Goal: Task Accomplishment & Management: Manage account settings

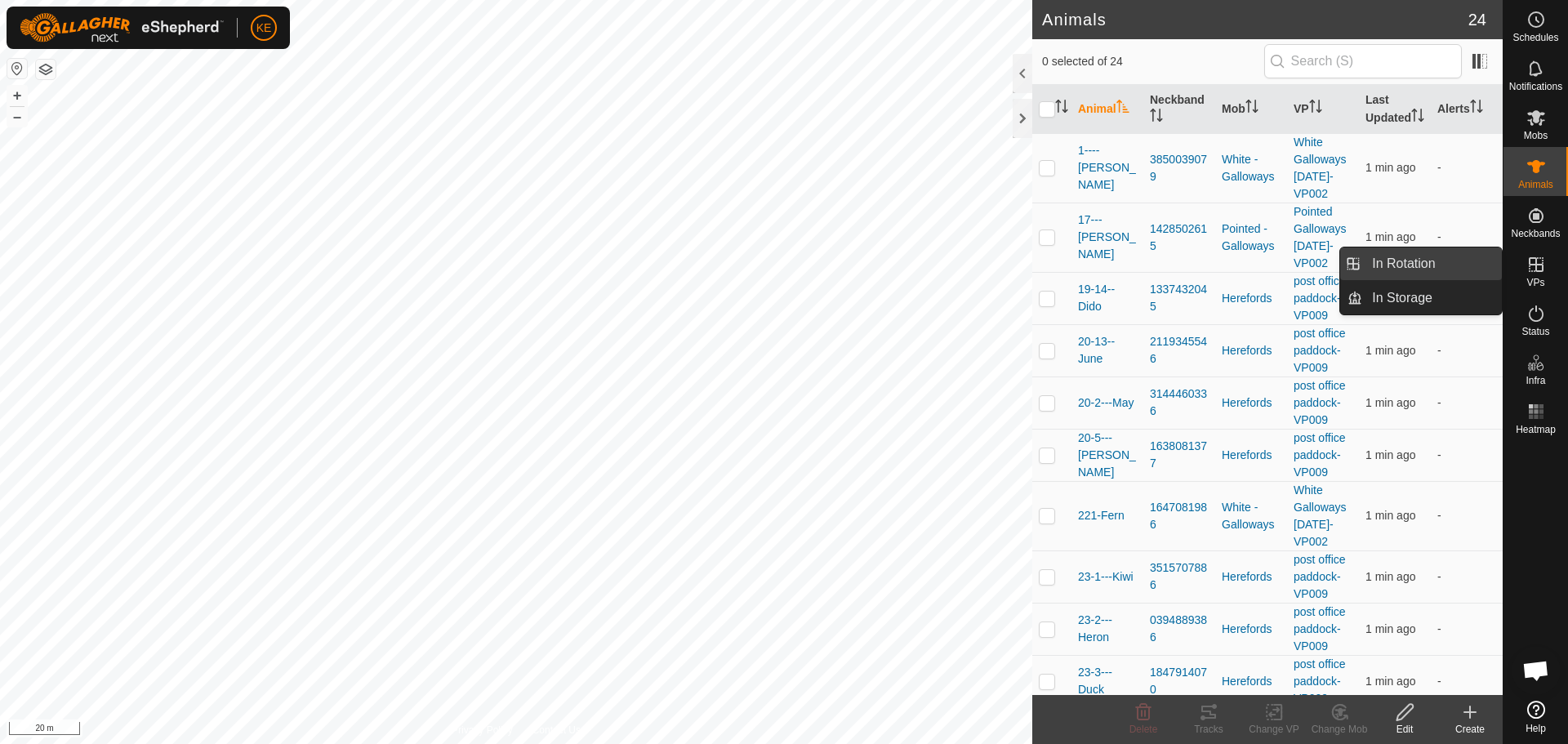
click at [1476, 266] on link "In Rotation" at bounding box center [1432, 264] width 140 height 33
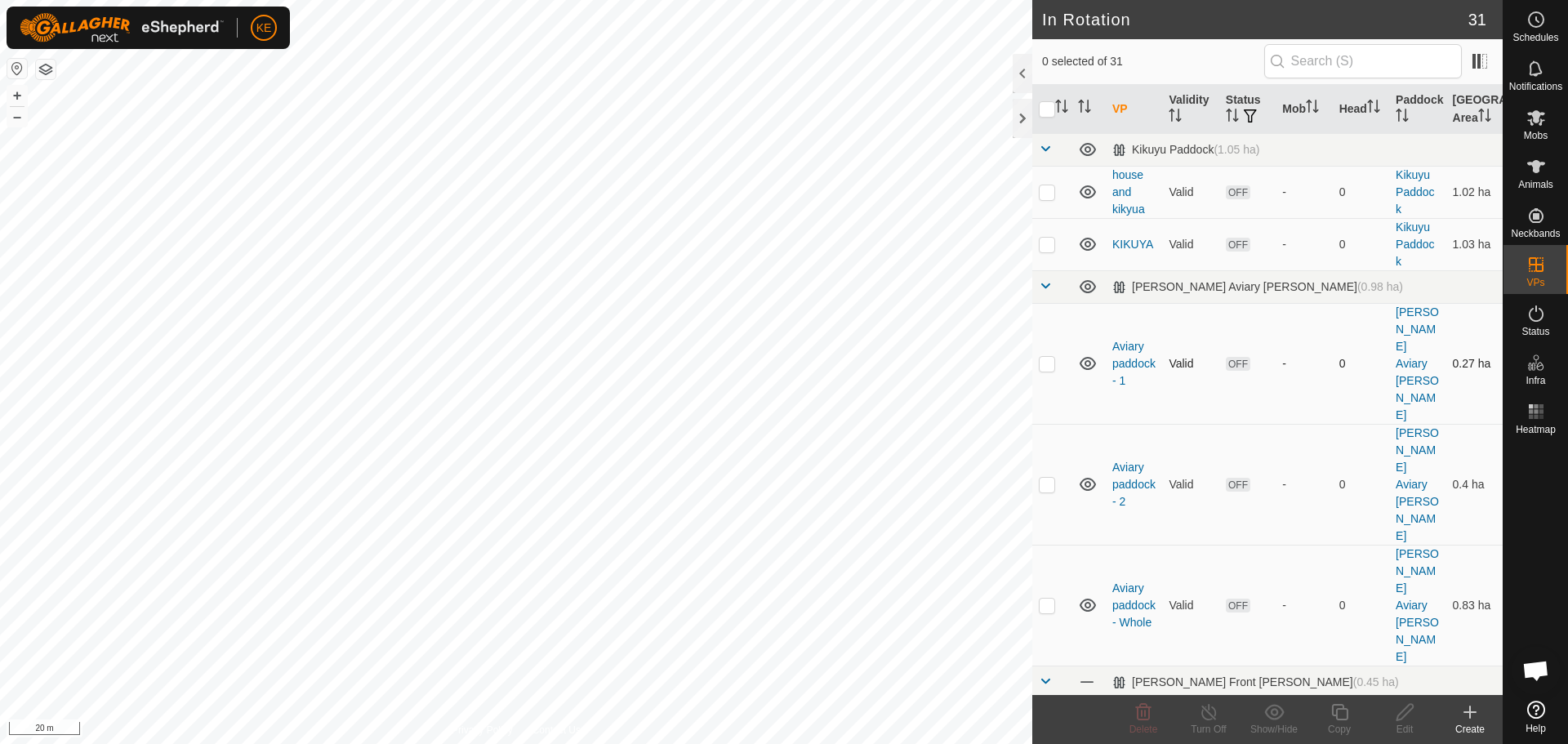
checkbox input "true"
click at [1339, 721] on icon at bounding box center [1339, 711] width 16 height 16
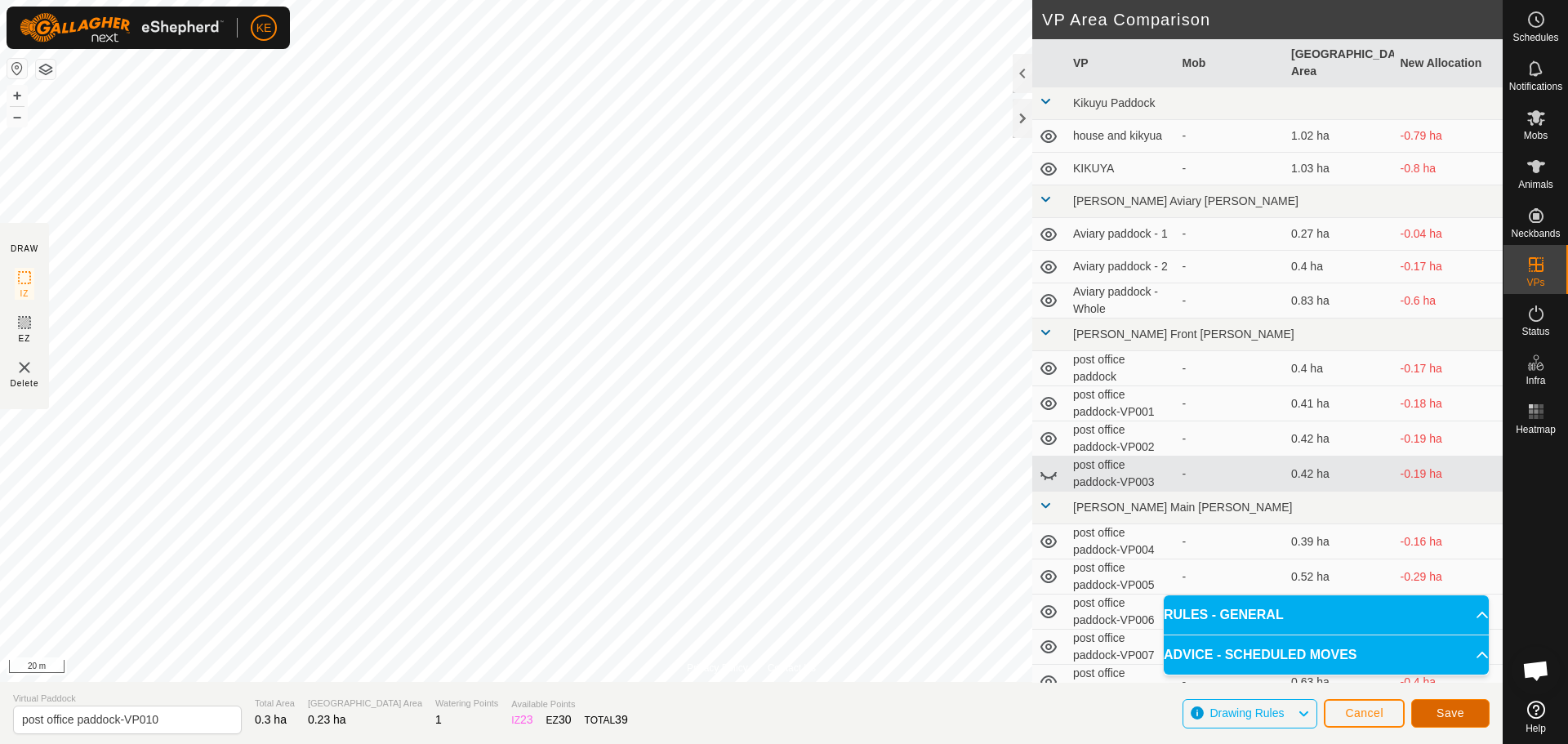
click at [1444, 716] on span "Save" at bounding box center [1451, 713] width 28 height 13
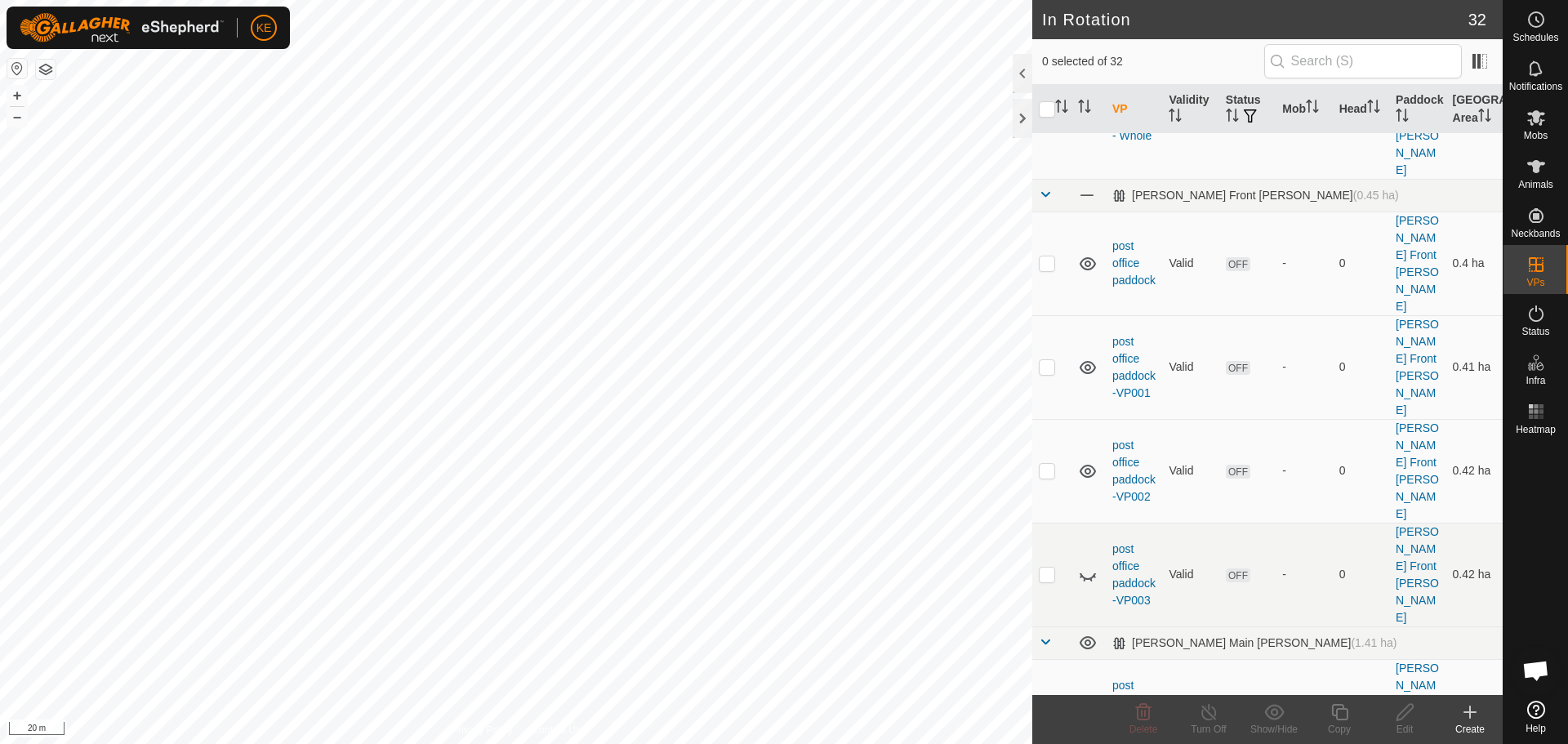
scroll to position [490, 0]
click at [1533, 129] on es-mob-svg-icon at bounding box center [1536, 117] width 29 height 26
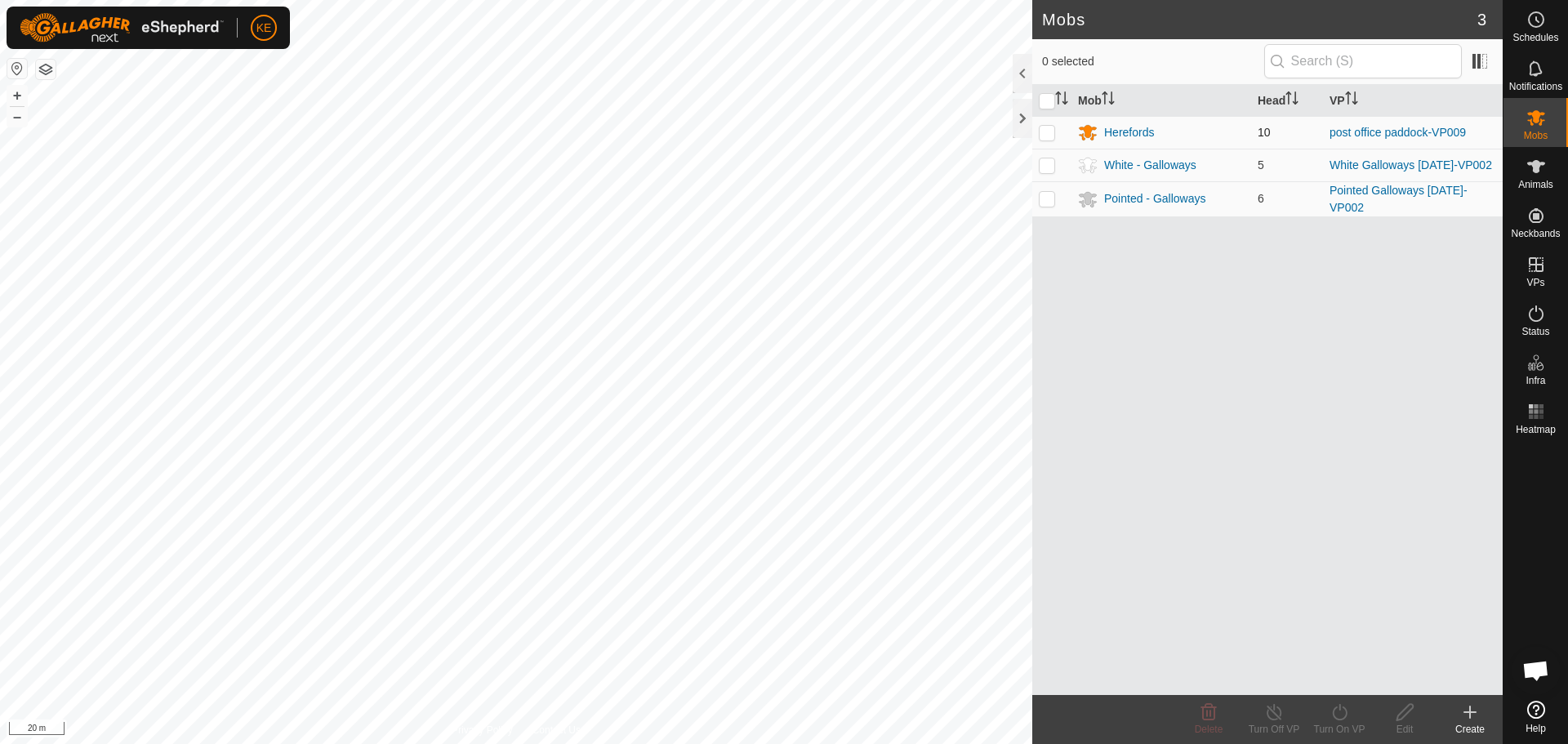
click at [1051, 132] on p-checkbox at bounding box center [1046, 132] width 16 height 13
click at [1332, 719] on icon at bounding box center [1340, 712] width 21 height 20
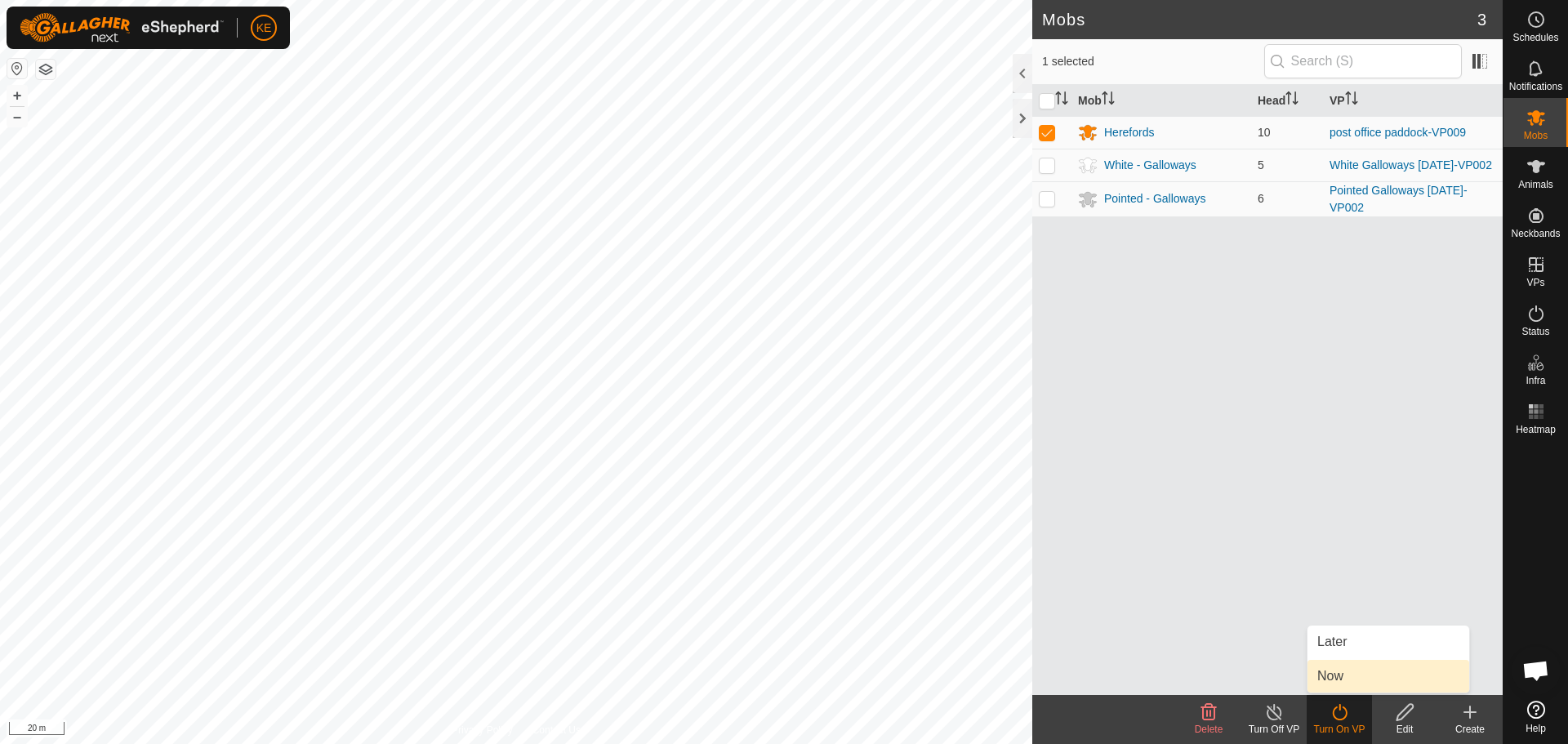
click at [1345, 675] on link "Now" at bounding box center [1389, 676] width 161 height 33
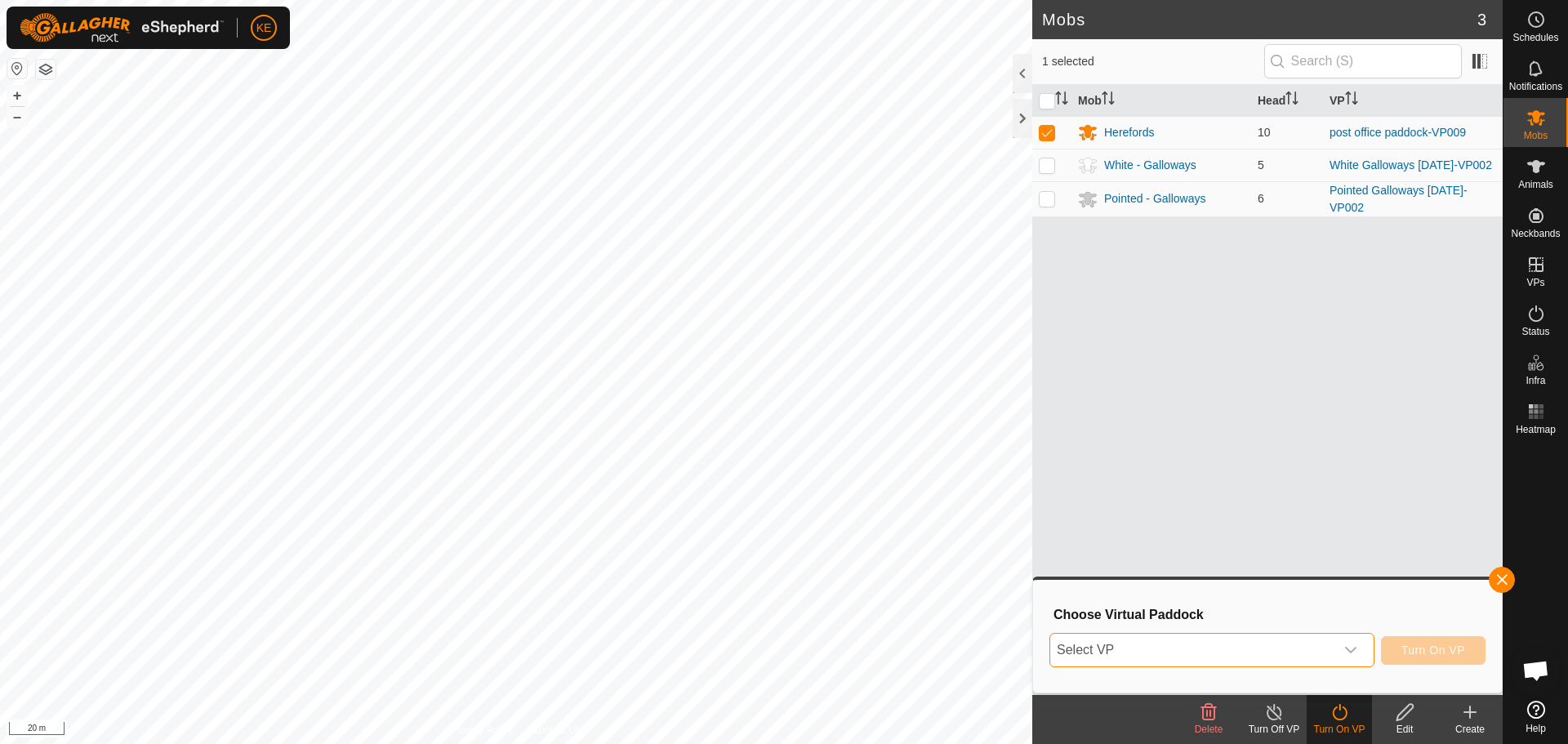
click at [1302, 648] on span "Select VP" at bounding box center [1192, 649] width 284 height 33
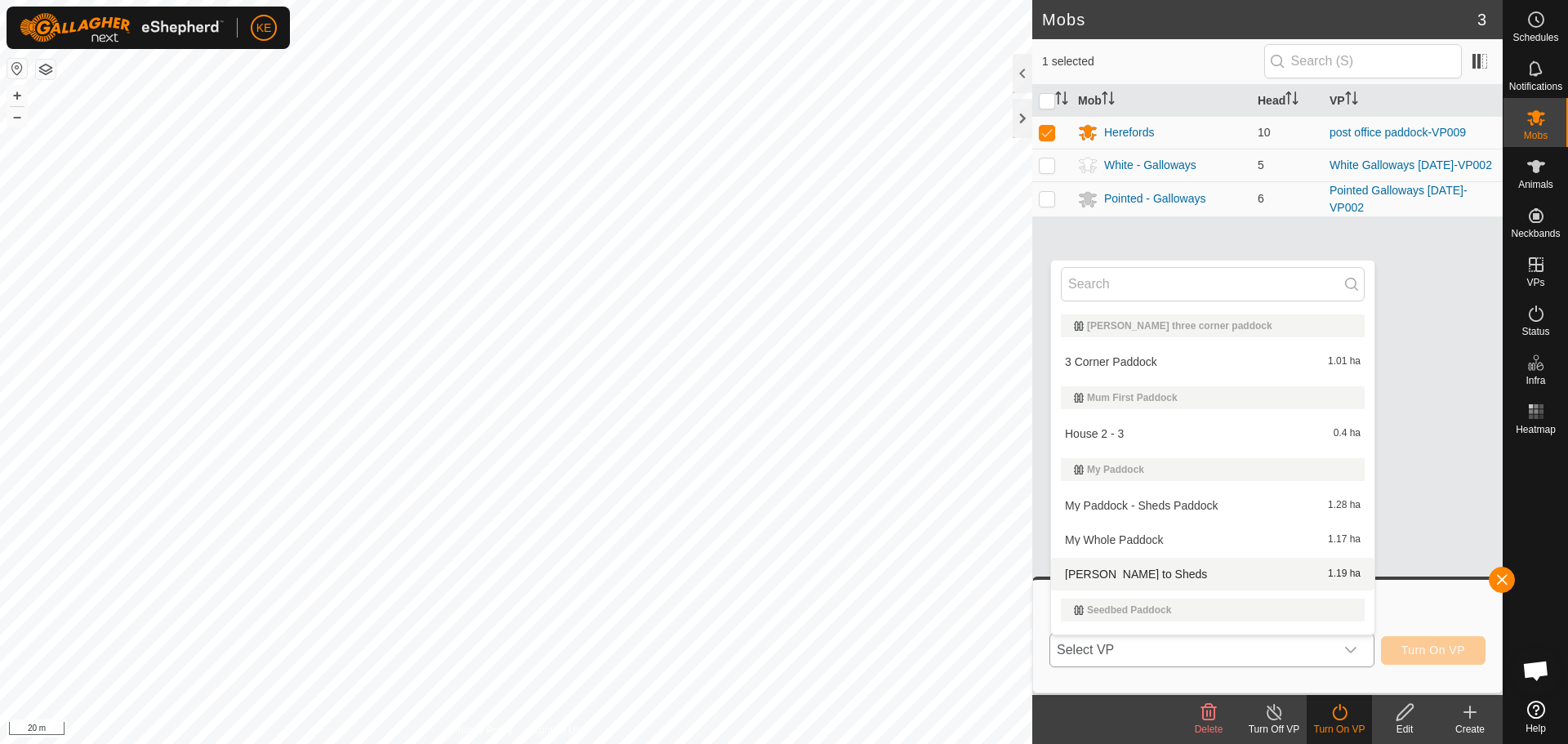
scroll to position [536, 0]
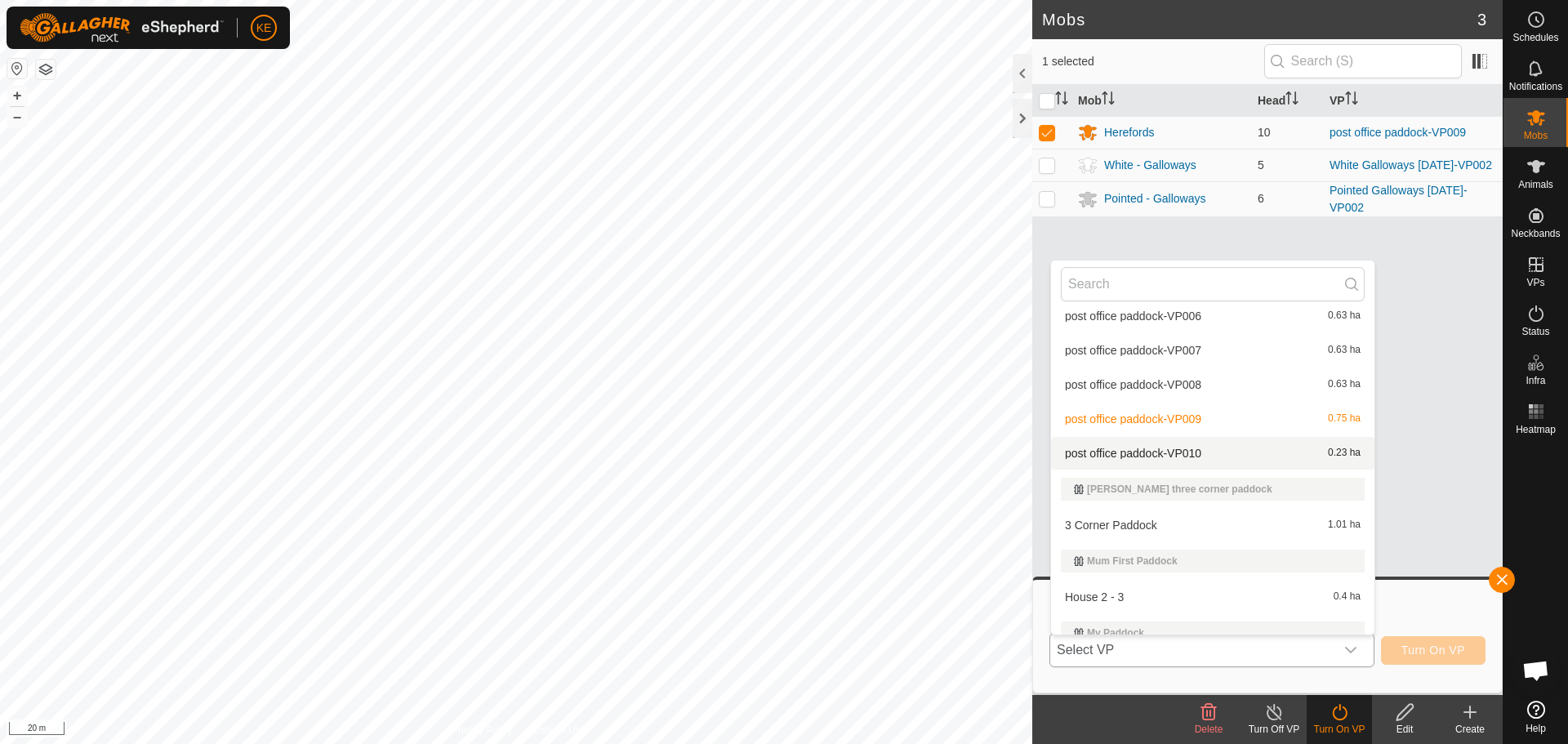
click at [1202, 452] on li "post office paddock-VP010 0.23 ha" at bounding box center [1212, 453] width 324 height 33
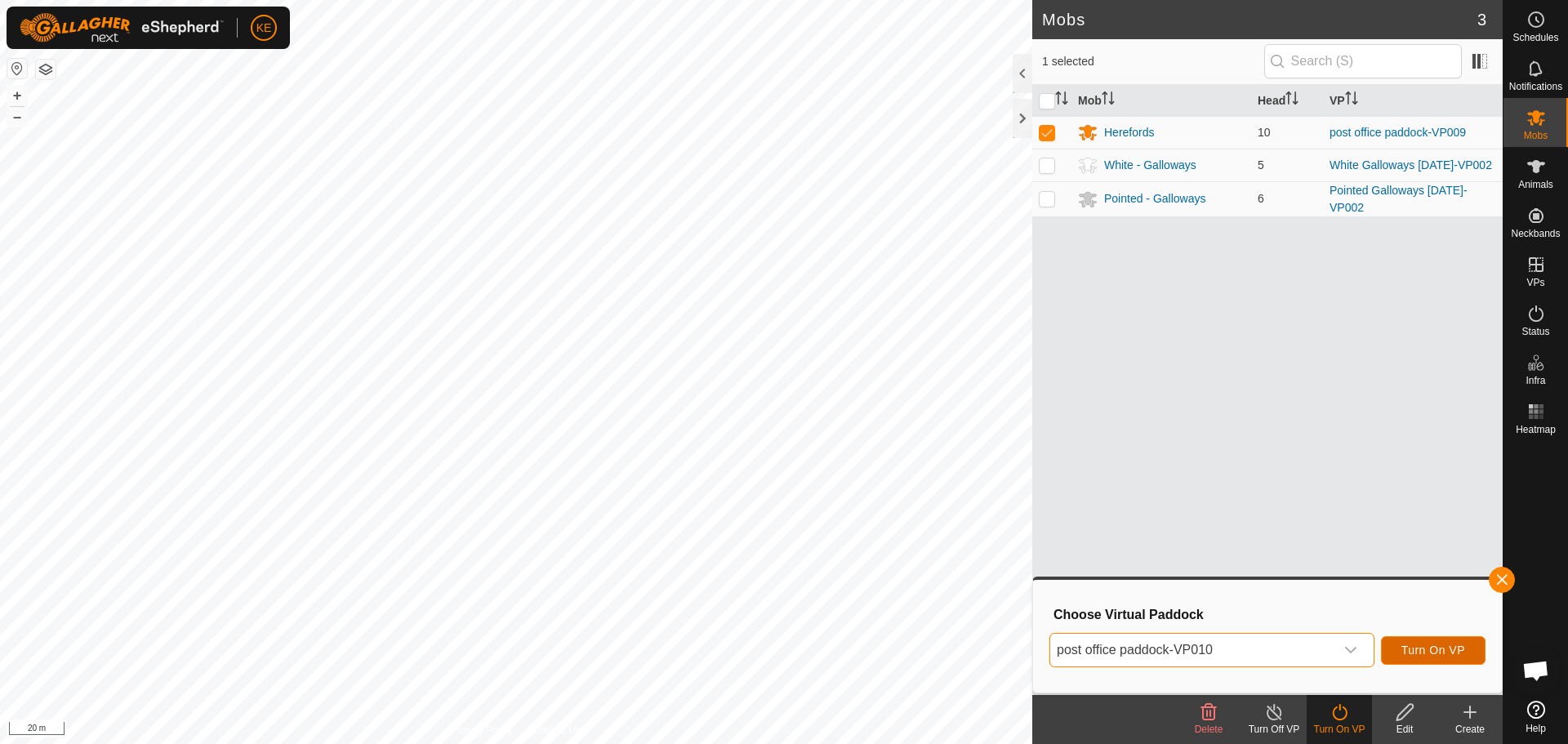
click at [1439, 657] on span "Turn On VP" at bounding box center [1434, 650] width 64 height 13
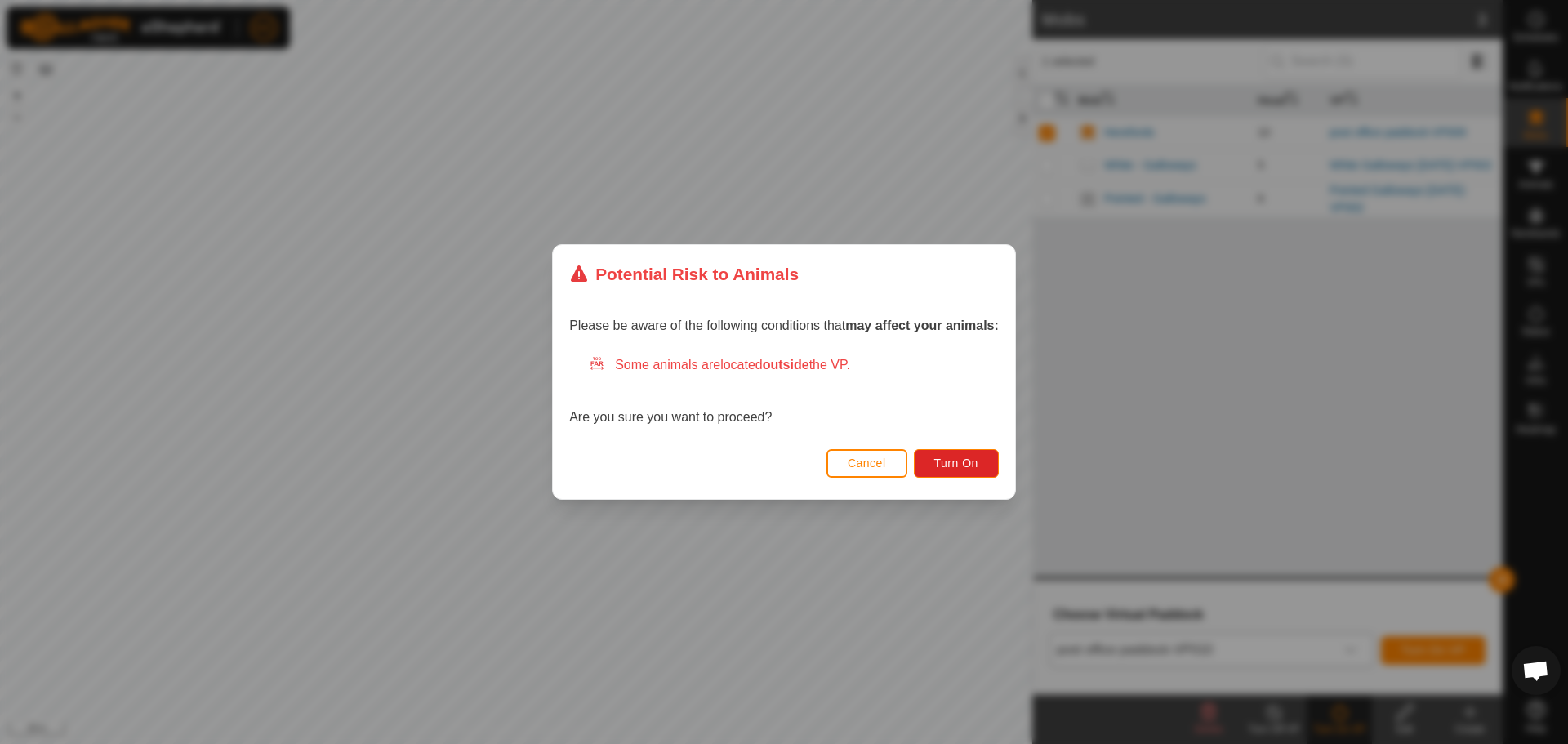
click at [864, 462] on span "Cancel" at bounding box center [866, 463] width 38 height 13
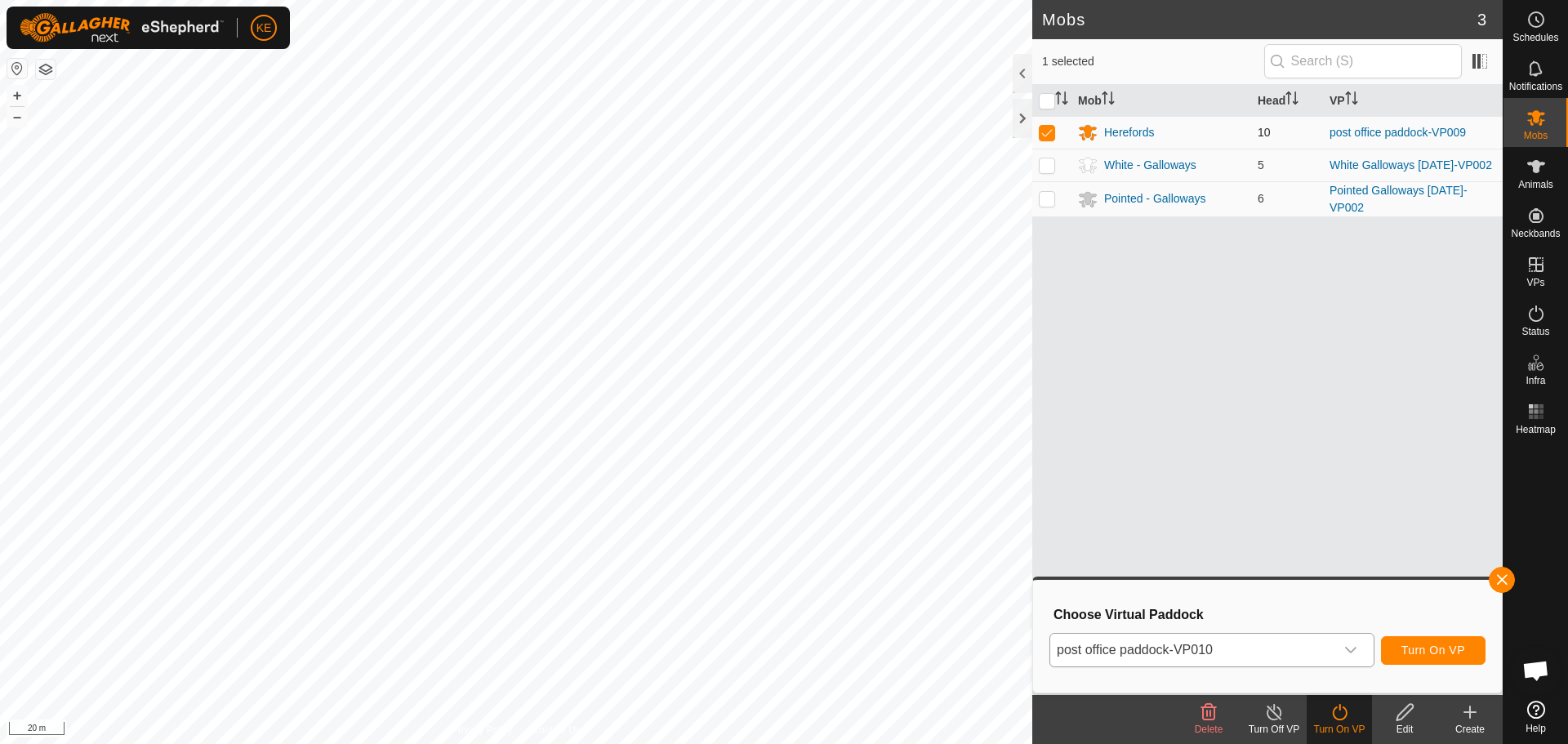
click at [1049, 134] on p-checkbox at bounding box center [1046, 132] width 16 height 13
checkbox input "false"
click at [1499, 583] on button "button" at bounding box center [1502, 580] width 26 height 26
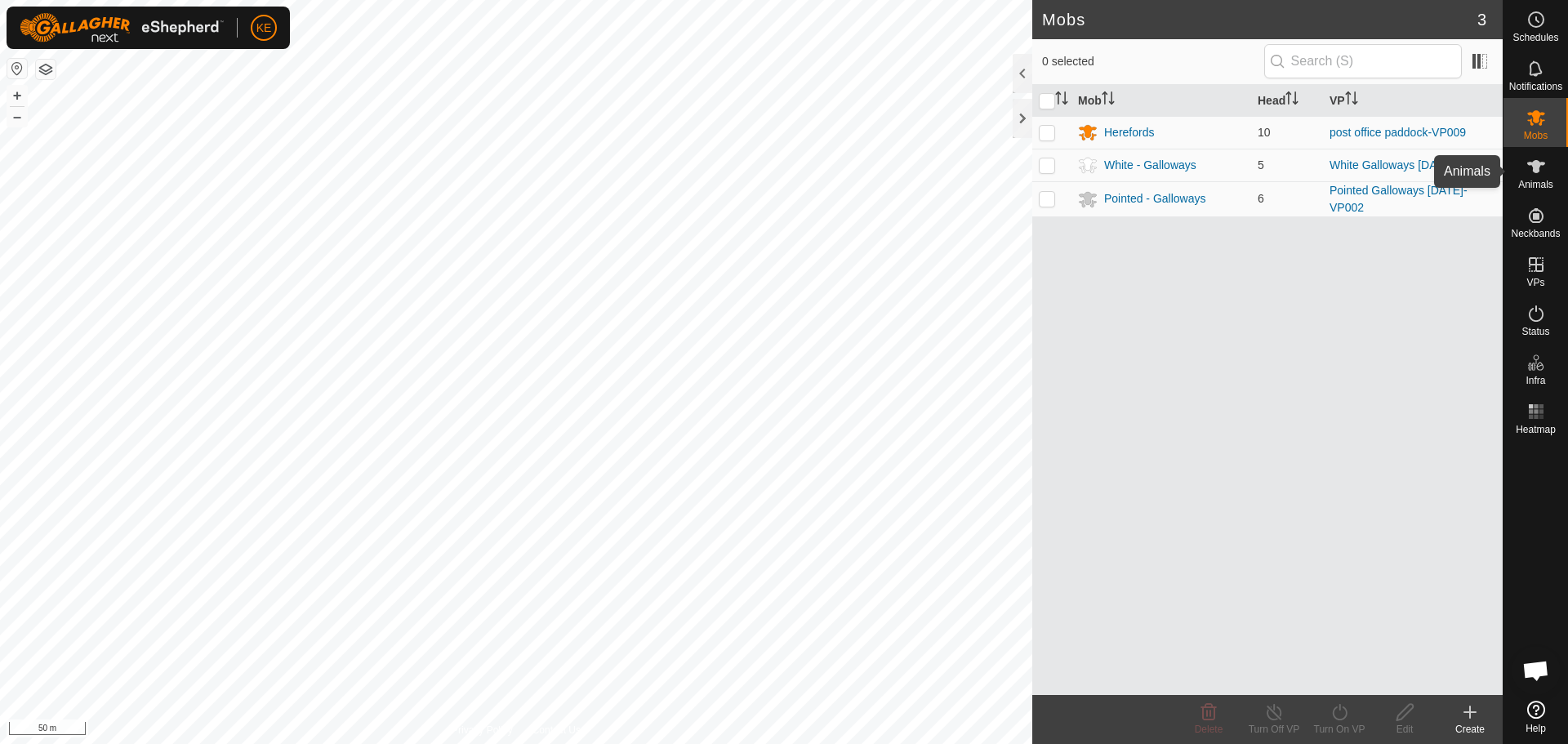
click at [1529, 168] on icon at bounding box center [1536, 166] width 20 height 20
